Goal: Task Accomplishment & Management: Manage account settings

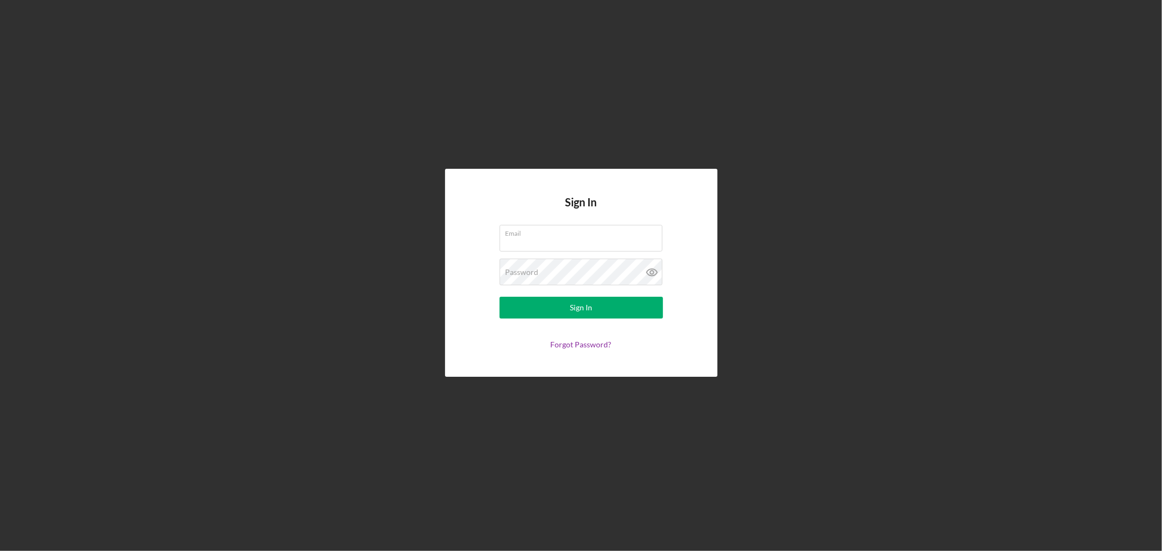
type input "[EMAIL_ADDRESS][DOMAIN_NAME]"
click at [594, 308] on button "Sign In" at bounding box center [581, 308] width 163 height 22
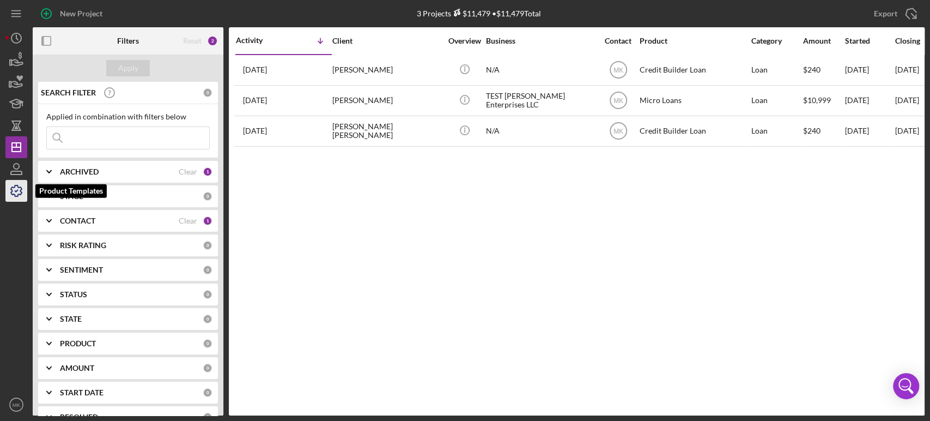
click at [17, 191] on polyline "button" at bounding box center [16, 191] width 3 height 2
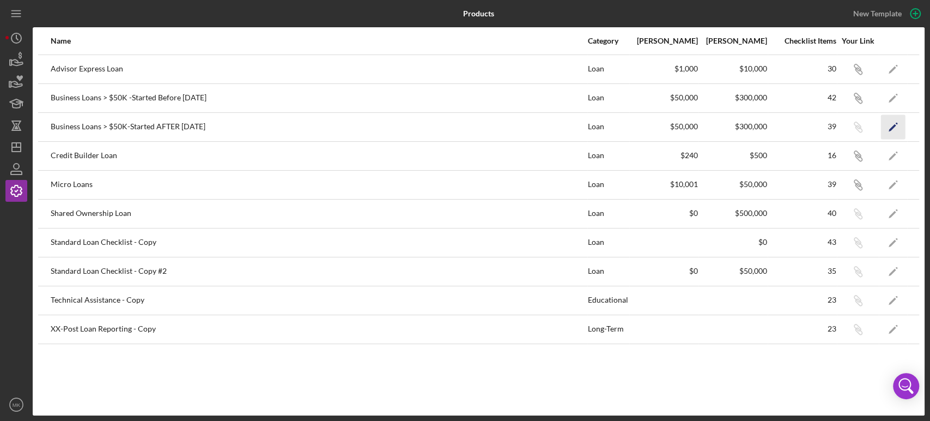
click at [891, 128] on polygon "button" at bounding box center [893, 128] width 8 height 8
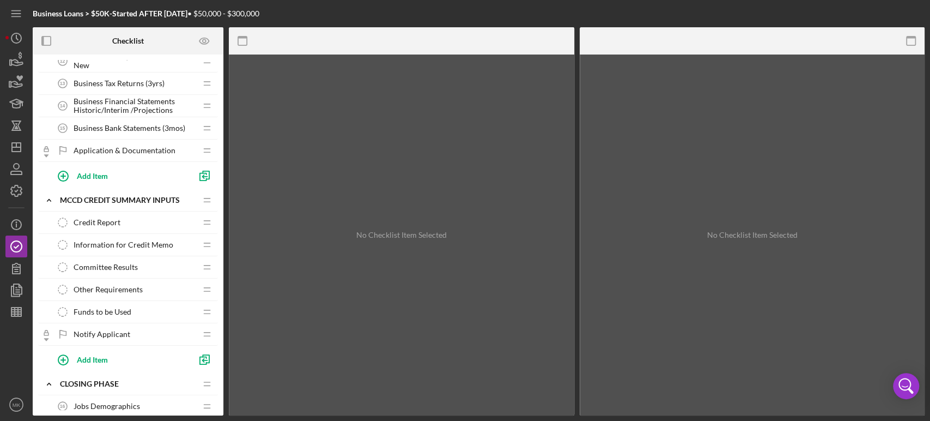
scroll to position [545, 0]
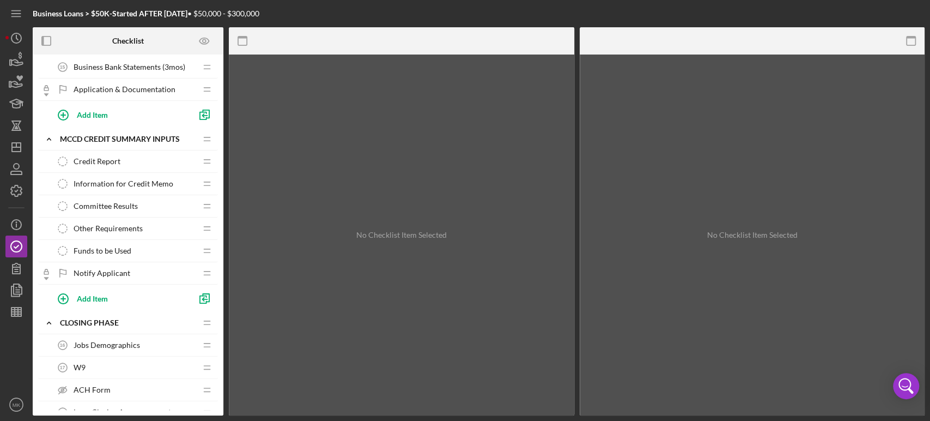
click at [106, 157] on span "Credit Report" at bounding box center [97, 161] width 47 height 9
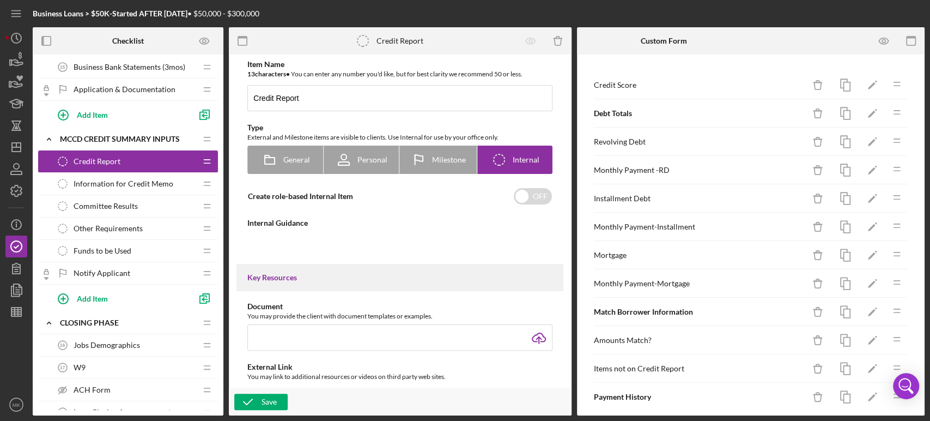
type textarea "<div>Pull the credit report for the applicant and <strong>upload </strong>it he…"
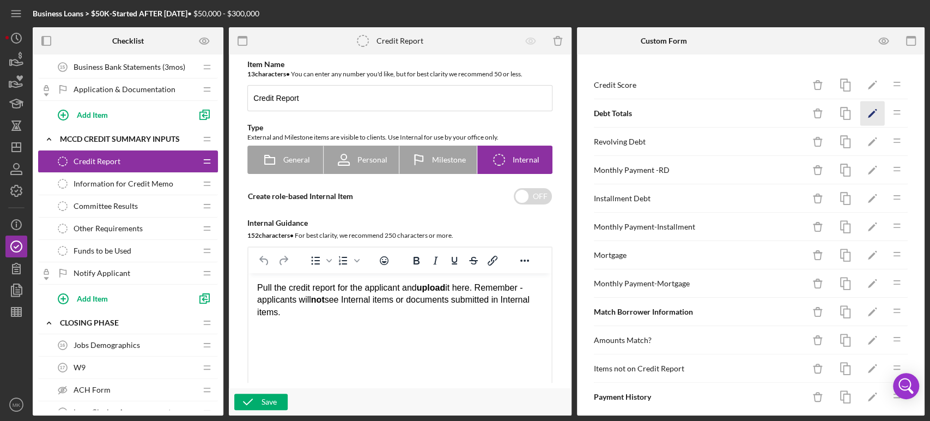
click at [863, 111] on icon "Icon/Edit" at bounding box center [872, 113] width 25 height 25
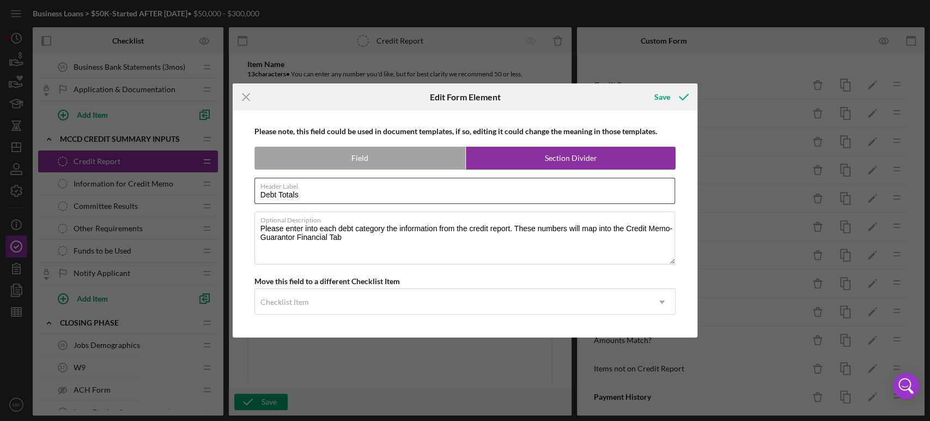
drag, startPoint x: 305, startPoint y: 199, endPoint x: 196, endPoint y: 202, distance: 109.0
click at [196, 202] on div "Icon/Menu Close Edit Form Element Save Please note, this field could be used in…" at bounding box center [465, 210] width 930 height 421
drag, startPoint x: 353, startPoint y: 239, endPoint x: 247, endPoint y: 225, distance: 106.6
click at [247, 225] on div "Please note, this field could be used in document templates, if so, editing it …" at bounding box center [465, 224] width 454 height 227
click at [245, 99] on icon "Icon/Menu Close" at bounding box center [246, 96] width 27 height 27
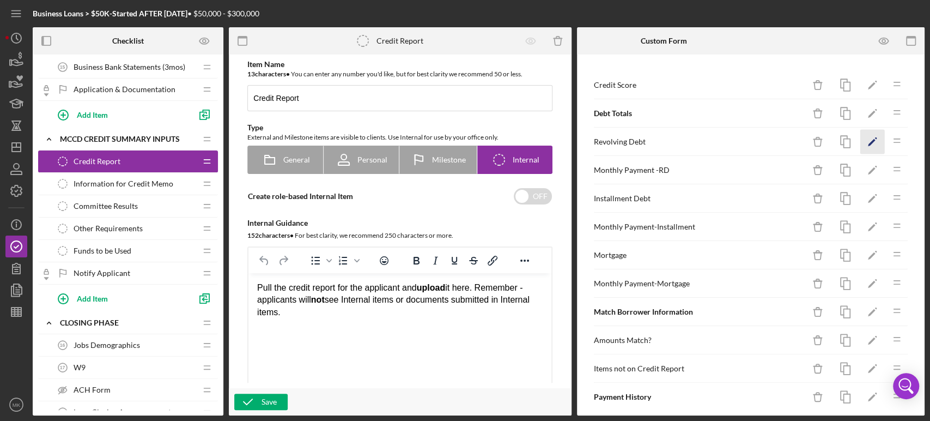
click at [860, 142] on icon "Icon/Edit" at bounding box center [872, 142] width 25 height 25
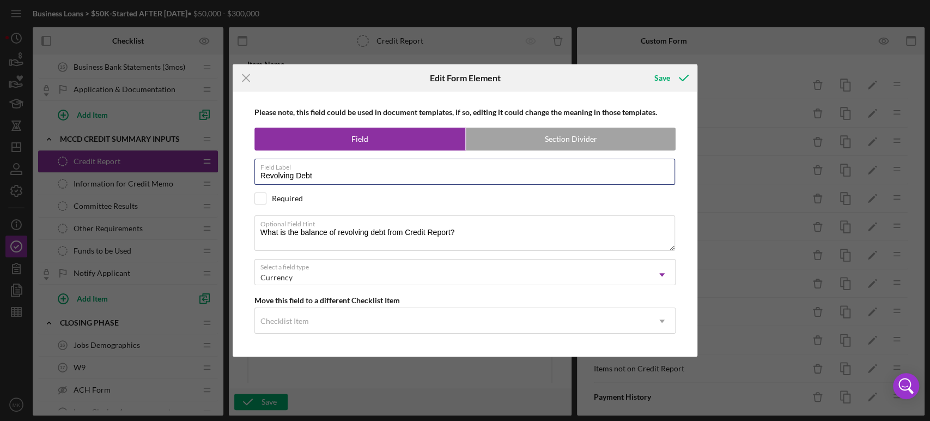
drag, startPoint x: 322, startPoint y: 178, endPoint x: 205, endPoint y: 166, distance: 117.2
click at [205, 166] on div "Icon/Menu Close Edit Form Element Save Please note, this field could be used in…" at bounding box center [465, 210] width 930 height 421
drag, startPoint x: 466, startPoint y: 230, endPoint x: 226, endPoint y: 233, distance: 240.3
click at [226, 233] on div "Icon/Menu Close Edit Form Element Save Please note, this field could be used in…" at bounding box center [465, 210] width 930 height 421
click at [244, 79] on line at bounding box center [245, 78] width 7 height 7
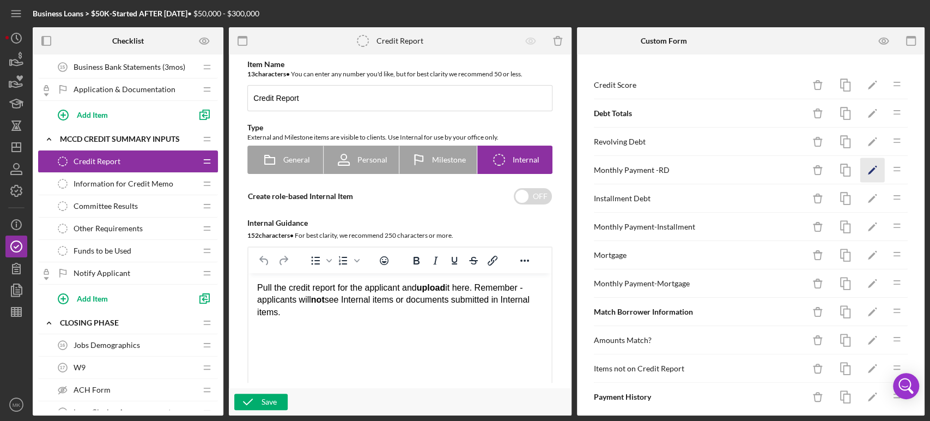
click at [861, 166] on icon "Icon/Edit" at bounding box center [872, 170] width 25 height 25
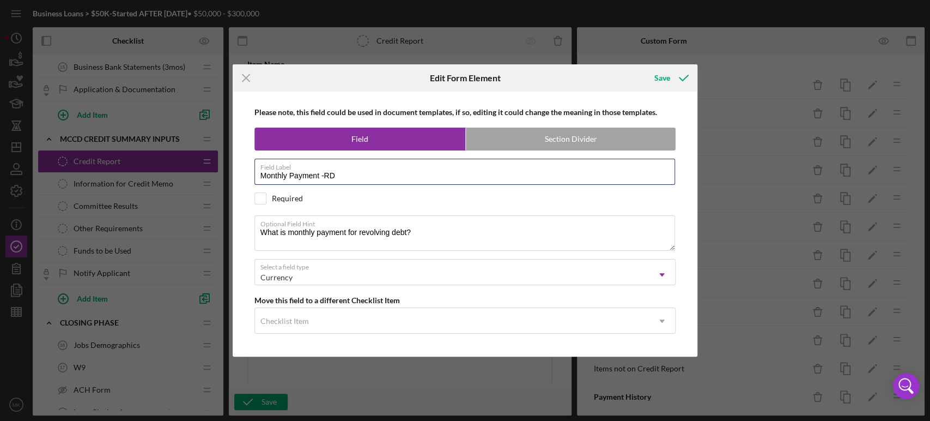
drag, startPoint x: 342, startPoint y: 173, endPoint x: 222, endPoint y: 186, distance: 120.0
click at [222, 186] on div "Icon/Menu Close Edit Form Element Save Please note, this field could be used in…" at bounding box center [465, 210] width 930 height 421
drag, startPoint x: 417, startPoint y: 232, endPoint x: 176, endPoint y: 225, distance: 241.5
click at [176, 225] on div "Icon/Menu Close Edit Form Element Save Please note, this field could be used in…" at bounding box center [465, 210] width 930 height 421
click at [246, 78] on line at bounding box center [245, 78] width 7 height 7
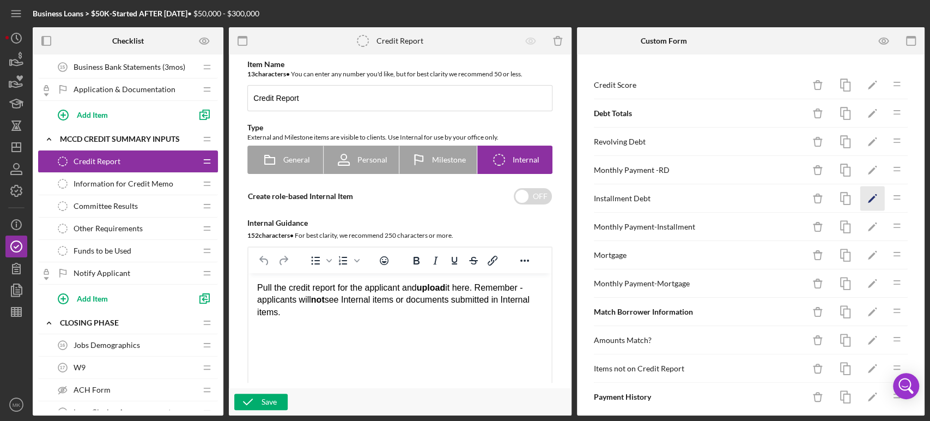
click at [863, 196] on icon "Icon/Edit" at bounding box center [872, 198] width 25 height 25
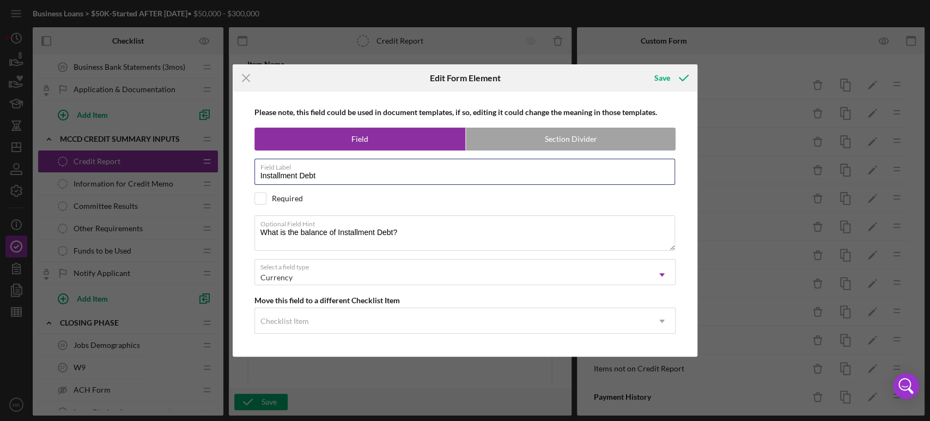
drag, startPoint x: 325, startPoint y: 173, endPoint x: 224, endPoint y: 177, distance: 101.4
click at [224, 177] on div "Icon/Menu Close Edit Form Element Save Please note, this field could be used in…" at bounding box center [465, 210] width 930 height 421
drag, startPoint x: 409, startPoint y: 231, endPoint x: 231, endPoint y: 241, distance: 178.5
click at [231, 241] on div "Icon/Menu Close Edit Form Element Save Please note, this field could be used in…" at bounding box center [465, 210] width 930 height 421
click at [247, 79] on icon "Icon/Menu Close" at bounding box center [246, 77] width 27 height 27
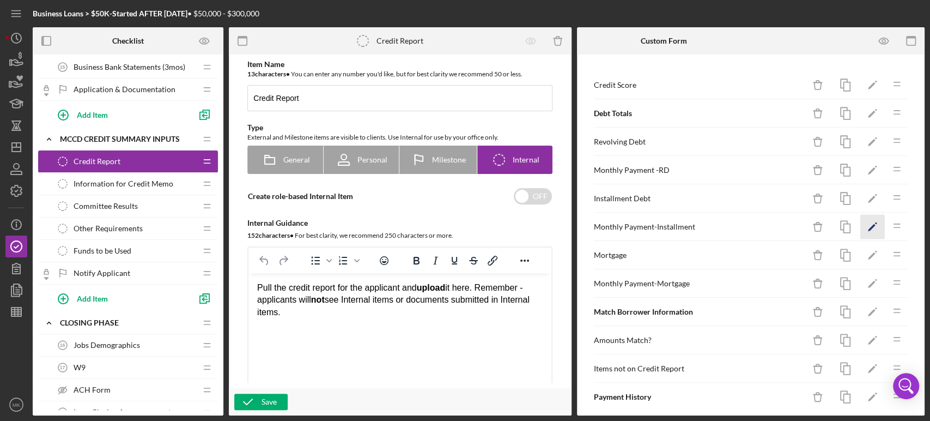
click at [868, 226] on polygon "button" at bounding box center [872, 228] width 8 height 8
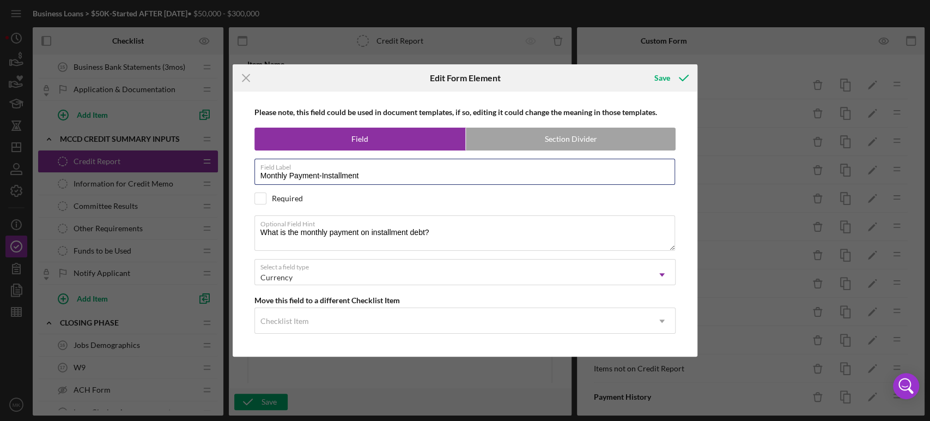
drag, startPoint x: 373, startPoint y: 176, endPoint x: 239, endPoint y: 183, distance: 133.7
click at [239, 183] on div "Please note, this field could be used in document templates, if so, editing it …" at bounding box center [465, 224] width 454 height 264
drag, startPoint x: 436, startPoint y: 234, endPoint x: 225, endPoint y: 242, distance: 211.0
click at [225, 242] on div "Icon/Menu Close Edit Form Element Save Please note, this field could be used in…" at bounding box center [465, 210] width 930 height 421
click at [246, 77] on icon "Icon/Menu Close" at bounding box center [246, 77] width 27 height 27
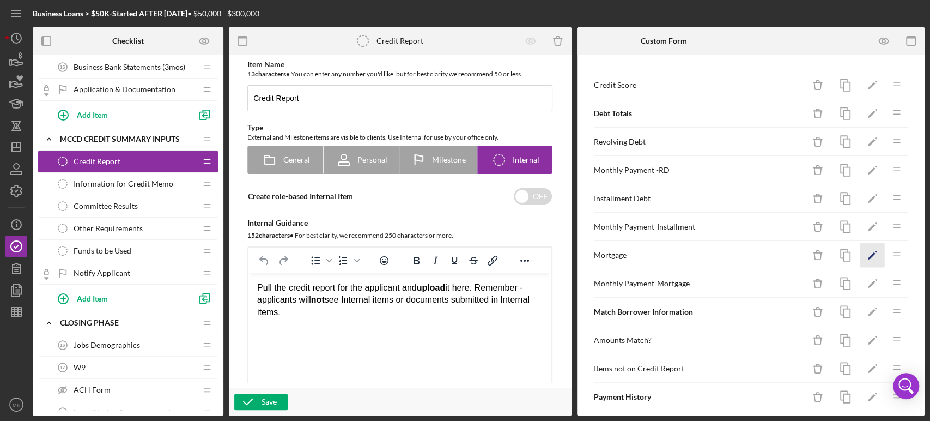
click at [868, 252] on polygon "button" at bounding box center [872, 256] width 8 height 8
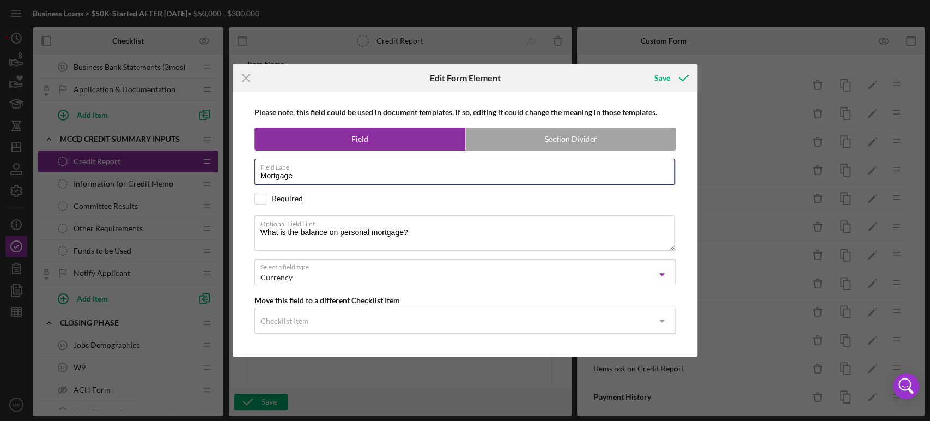
drag, startPoint x: 301, startPoint y: 173, endPoint x: 216, endPoint y: 179, distance: 85.2
click at [216, 179] on div "Icon/Menu Close Edit Form Element Save Please note, this field could be used in…" at bounding box center [465, 210] width 930 height 421
drag, startPoint x: 416, startPoint y: 229, endPoint x: 236, endPoint y: 225, distance: 179.3
click at [237, 229] on div "Please note, this field could be used in document templates, if so, editing it …" at bounding box center [465, 224] width 465 height 264
click at [246, 73] on icon "Icon/Menu Close" at bounding box center [246, 77] width 27 height 27
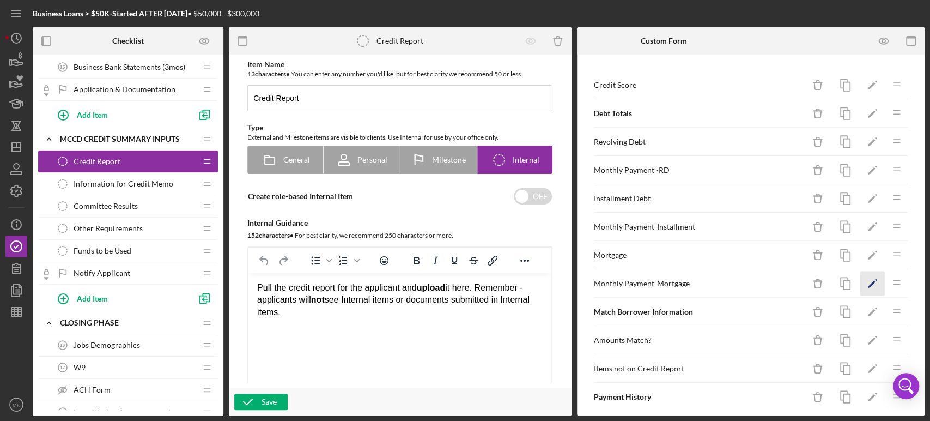
click at [868, 282] on polygon "button" at bounding box center [872, 285] width 8 height 8
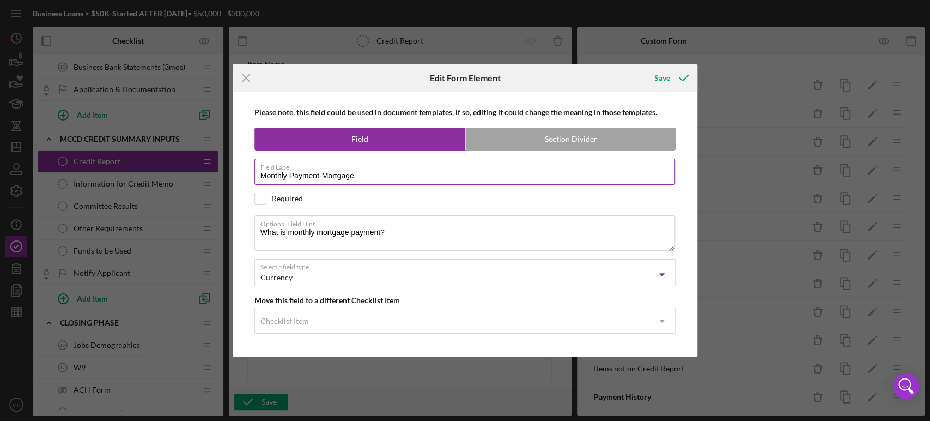
drag, startPoint x: 365, startPoint y: 176, endPoint x: 260, endPoint y: 182, distance: 105.3
click at [260, 182] on input "Monthly Payment-Mortgage" at bounding box center [464, 172] width 421 height 26
drag, startPoint x: 391, startPoint y: 233, endPoint x: 233, endPoint y: 228, distance: 157.5
click at [233, 228] on div "Please note, this field could be used in document templates, if so, editing it …" at bounding box center [465, 224] width 465 height 264
click at [247, 76] on icon "Icon/Menu Close" at bounding box center [246, 77] width 27 height 27
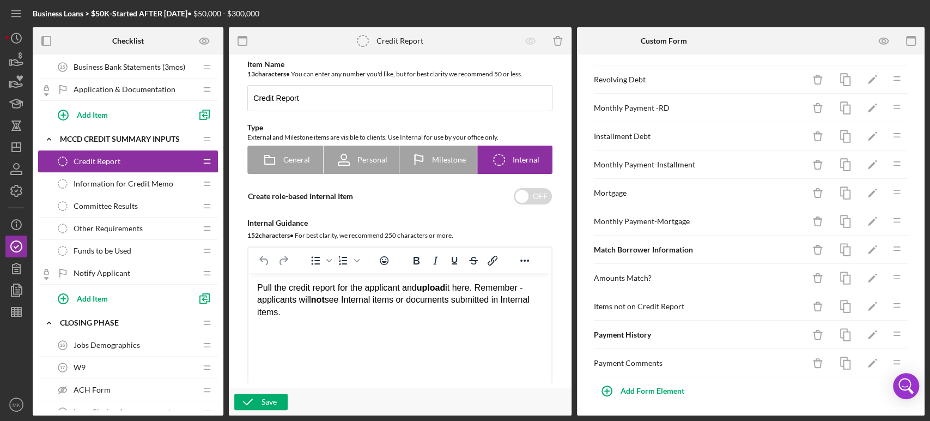
scroll to position [63, 0]
click at [862, 247] on icon "Icon/Edit" at bounding box center [872, 249] width 25 height 25
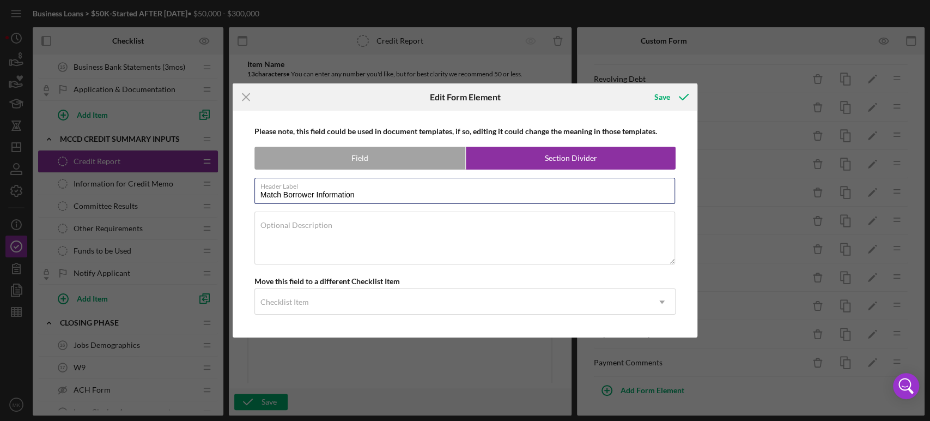
drag, startPoint x: 366, startPoint y: 192, endPoint x: 233, endPoint y: 189, distance: 133.0
click at [233, 189] on div "Please note, this field could be used in document templates, if so, editing it …" at bounding box center [465, 224] width 465 height 227
click at [248, 99] on line at bounding box center [245, 97] width 7 height 7
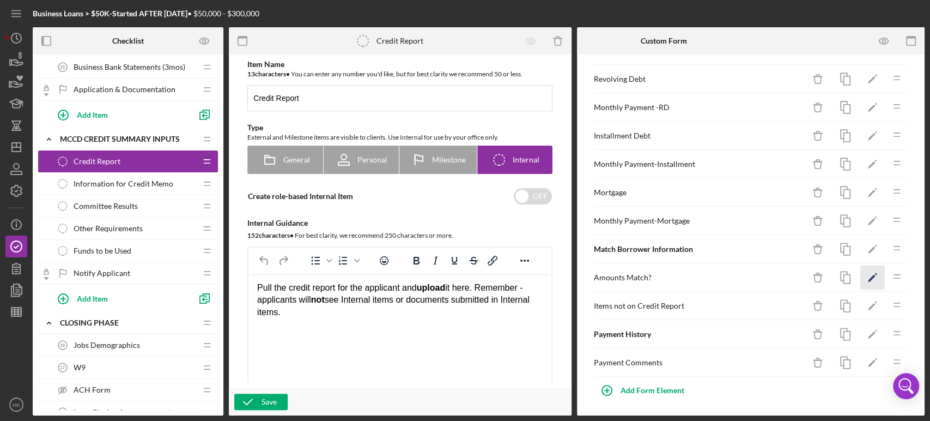
click at [868, 276] on polygon "button" at bounding box center [872, 278] width 8 height 7
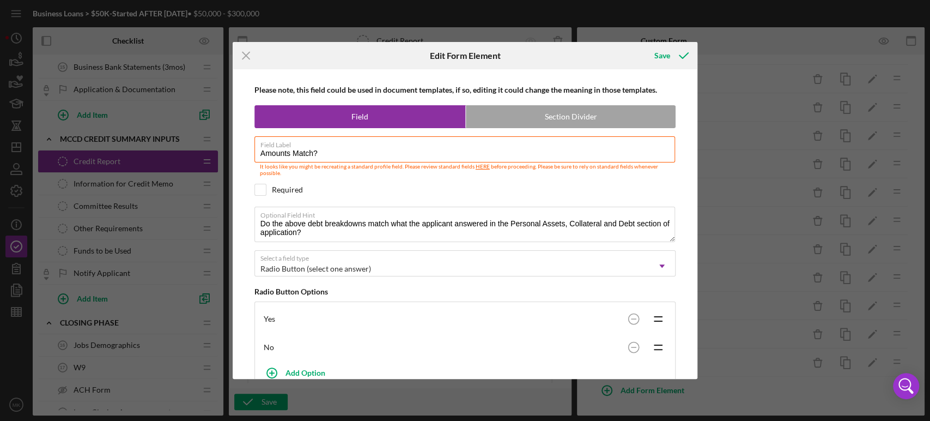
drag, startPoint x: 320, startPoint y: 151, endPoint x: 195, endPoint y: 159, distance: 125.5
click at [195, 159] on div "Icon/Menu Close Edit Form Element Save Please note, this field could be used in…" at bounding box center [465, 210] width 930 height 421
drag, startPoint x: 315, startPoint y: 234, endPoint x: 246, endPoint y: 224, distance: 69.3
click at [246, 224] on div "Please note, this field could be used in document templates, if so, editing it …" at bounding box center [465, 223] width 454 height 309
click at [247, 49] on icon "Icon/Menu Close" at bounding box center [246, 55] width 27 height 27
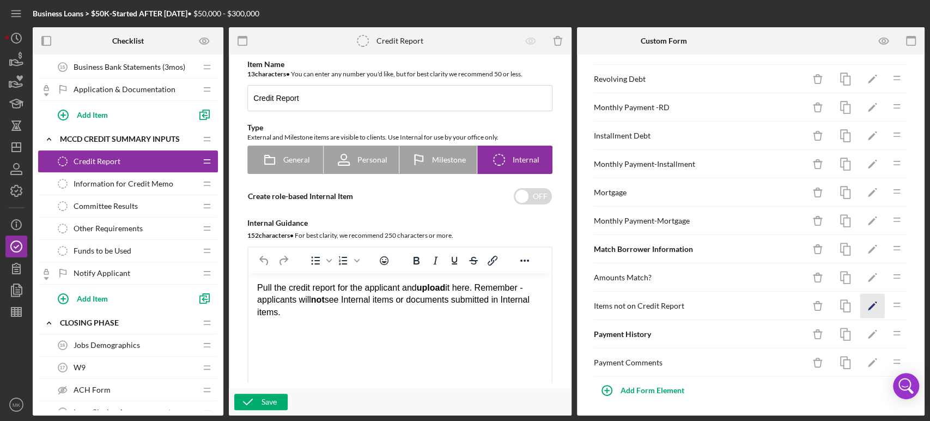
click at [863, 303] on icon "Icon/Edit" at bounding box center [872, 306] width 25 height 25
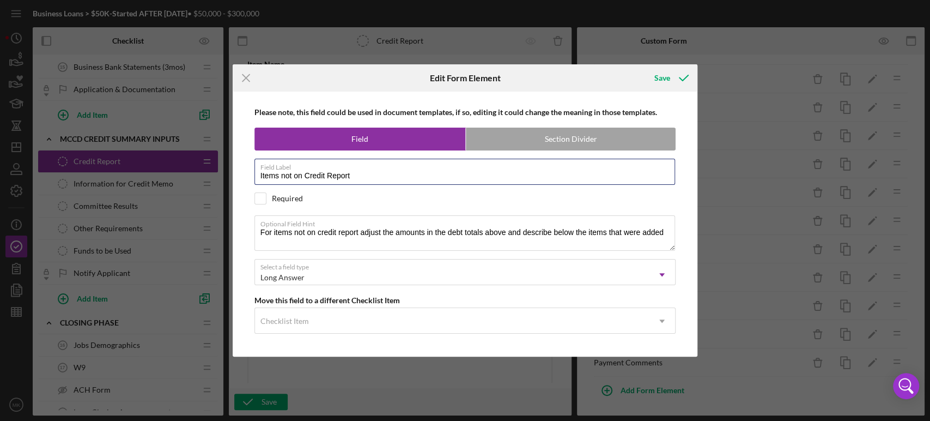
drag, startPoint x: 362, startPoint y: 175, endPoint x: 216, endPoint y: 185, distance: 146.4
click at [216, 185] on div "Icon/Menu Close Edit Form Element Save Please note, this field could be used in…" at bounding box center [465, 210] width 930 height 421
drag, startPoint x: 257, startPoint y: 228, endPoint x: 668, endPoint y: 215, distance: 411.0
click at [668, 215] on textarea "For items not on credit report adjust the amounts in the debt totals above and …" at bounding box center [464, 232] width 421 height 35
click at [245, 76] on icon "Icon/Menu Close" at bounding box center [246, 77] width 27 height 27
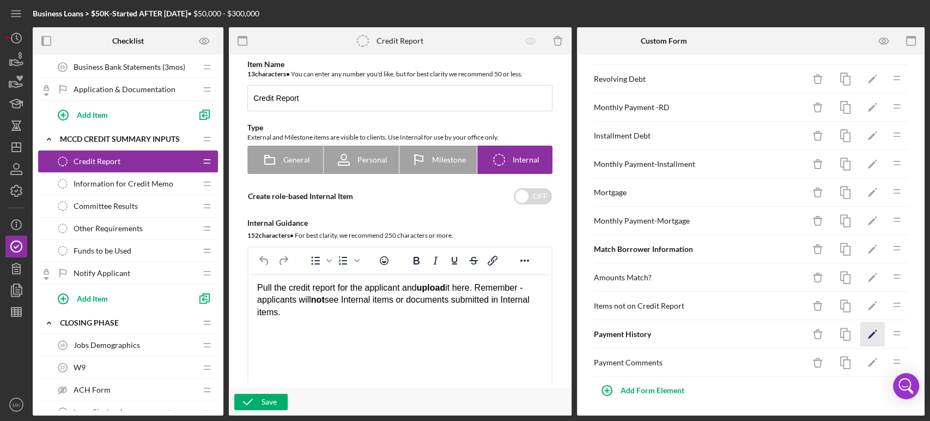
click at [865, 329] on icon "Icon/Edit" at bounding box center [872, 334] width 25 height 25
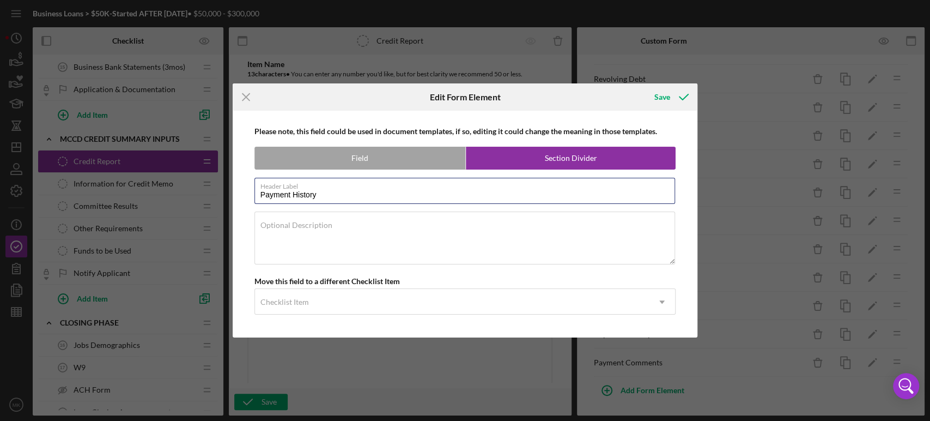
drag, startPoint x: 332, startPoint y: 197, endPoint x: 232, endPoint y: 197, distance: 100.8
click at [232, 197] on div "Icon/Menu Close Edit Form Element Save Please note, this field could be used in…" at bounding box center [465, 210] width 930 height 421
click at [245, 96] on line at bounding box center [245, 97] width 7 height 7
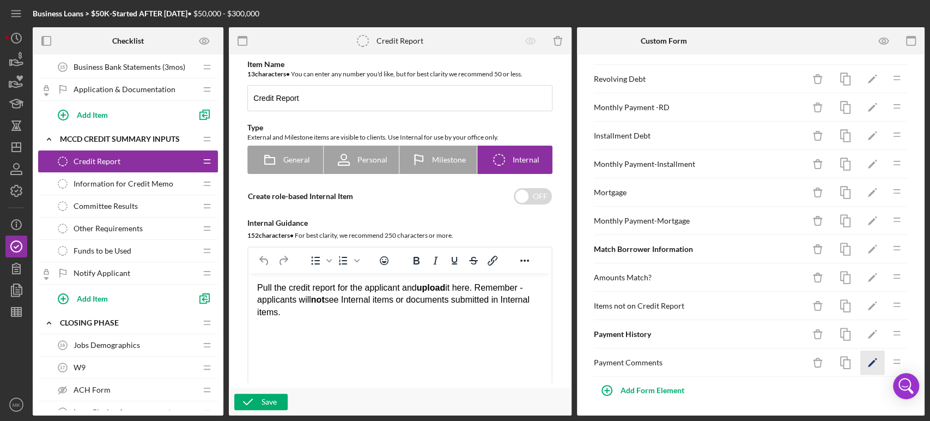
click at [860, 360] on icon "Icon/Edit" at bounding box center [872, 362] width 25 height 25
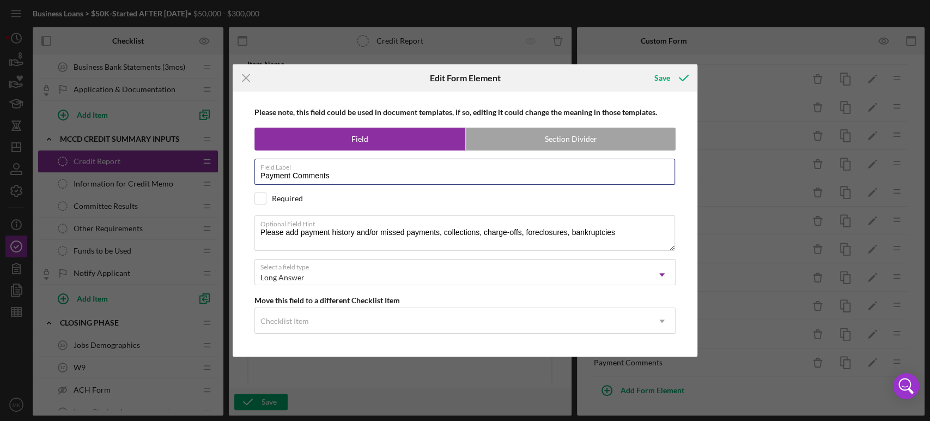
drag, startPoint x: 334, startPoint y: 174, endPoint x: 205, endPoint y: 168, distance: 129.3
click at [205, 168] on div "Icon/Menu Close Edit Form Element Save Please note, this field could be used in…" at bounding box center [465, 210] width 930 height 421
drag, startPoint x: 258, startPoint y: 234, endPoint x: 648, endPoint y: 247, distance: 390.9
click at [648, 247] on textarea "Please add payment history and/or missed payments, collections, charge-offs, fo…" at bounding box center [464, 232] width 421 height 35
click at [247, 75] on icon "Icon/Menu Close" at bounding box center [246, 77] width 27 height 27
